Goal: Entertainment & Leisure: Consume media (video, audio)

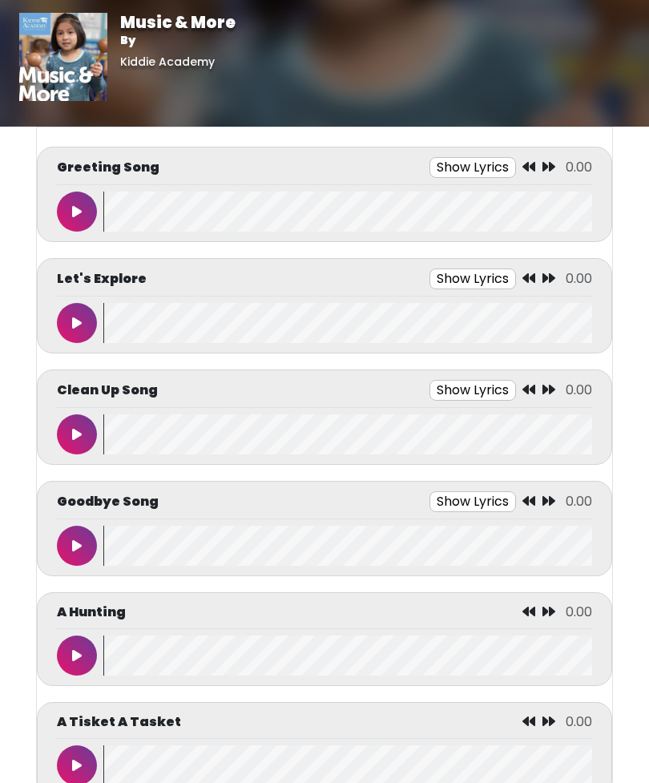
click at [68, 233] on div "Greeting Song Show Lyrics 0.00 Tap, tap, tap" at bounding box center [324, 194] width 575 height 95
click at [62, 196] on button at bounding box center [77, 211] width 40 height 40
click at [80, 311] on button at bounding box center [77, 323] width 40 height 40
click at [67, 300] on div "Let's Explore Show Lyrics 0:00 / 0:45 There's music to explore" at bounding box center [324, 305] width 535 height 75
click at [70, 308] on button at bounding box center [77, 323] width 40 height 40
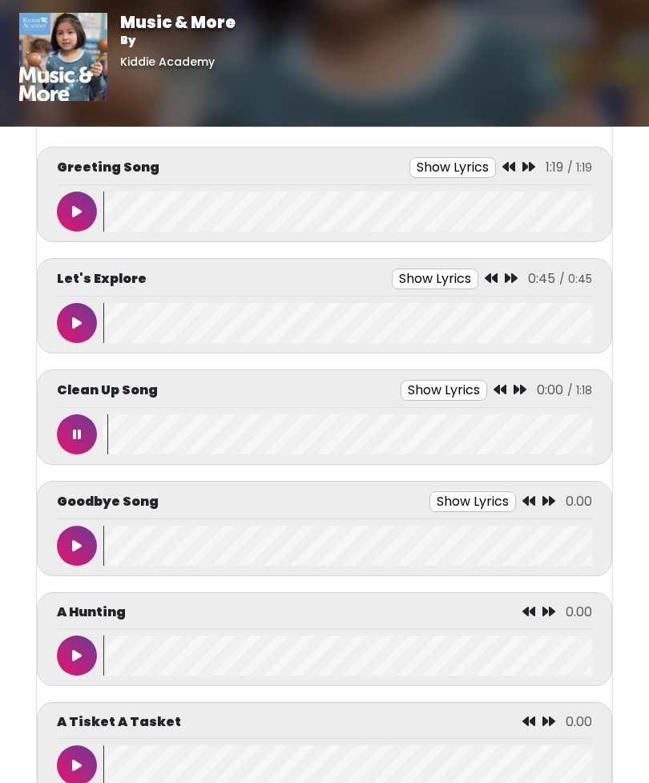
click at [66, 427] on button at bounding box center [77, 434] width 40 height 40
click at [74, 434] on icon at bounding box center [77, 434] width 10 height 13
click at [76, 541] on icon at bounding box center [77, 545] width 8 height 13
click at [304, 776] on wave at bounding box center [347, 765] width 489 height 40
